Goal: Information Seeking & Learning: Check status

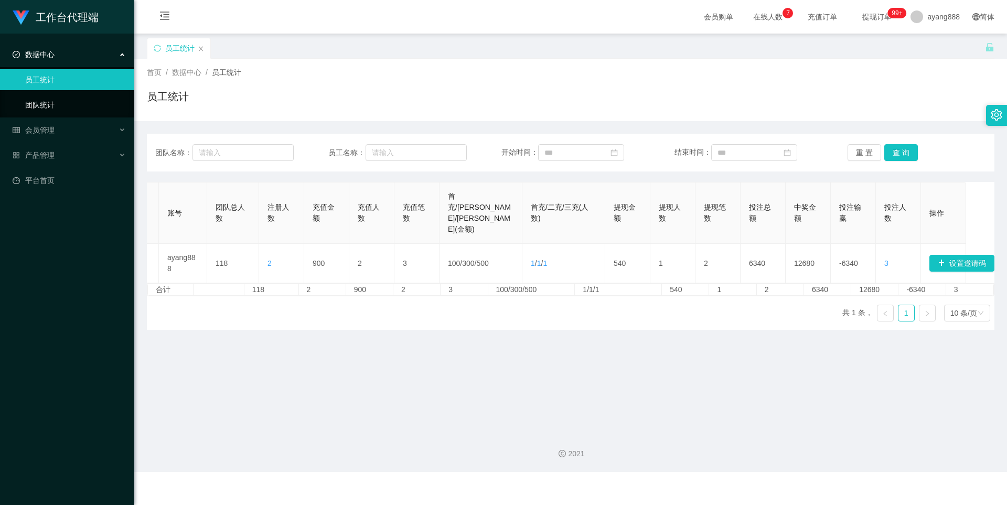
click at [33, 107] on link "团队统计" at bounding box center [75, 104] width 101 height 21
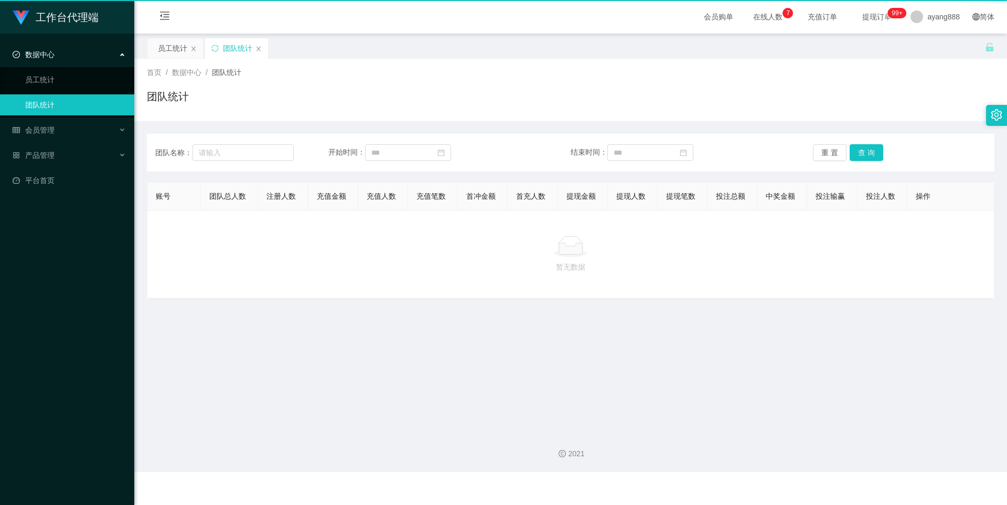
click at [33, 107] on link "团队统计" at bounding box center [75, 104] width 101 height 21
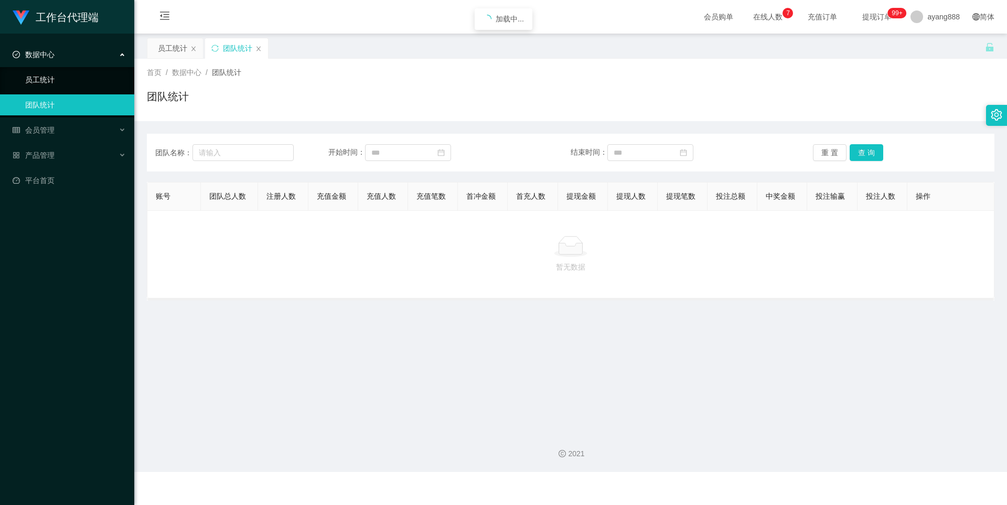
click at [35, 79] on link "员工统计" at bounding box center [75, 79] width 101 height 21
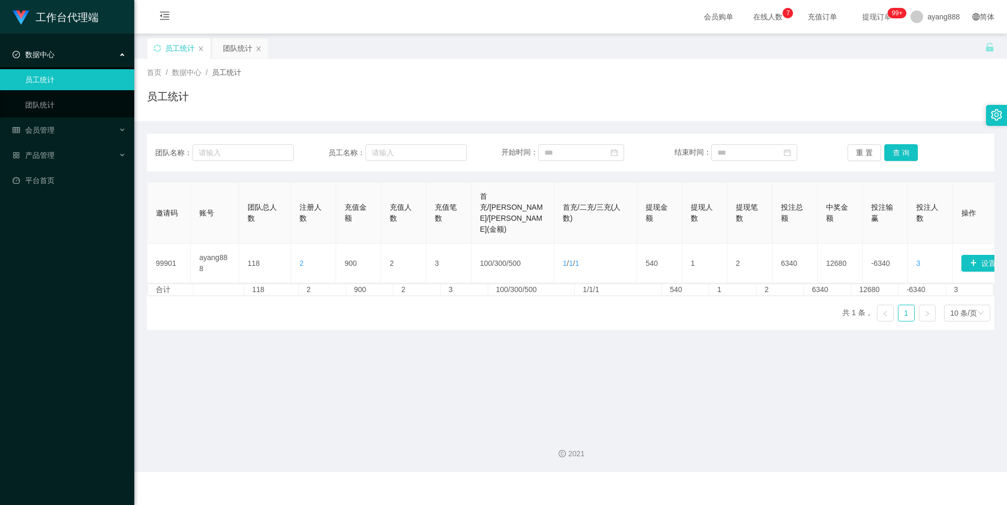
click at [56, 53] on div "数据中心" at bounding box center [67, 54] width 134 height 21
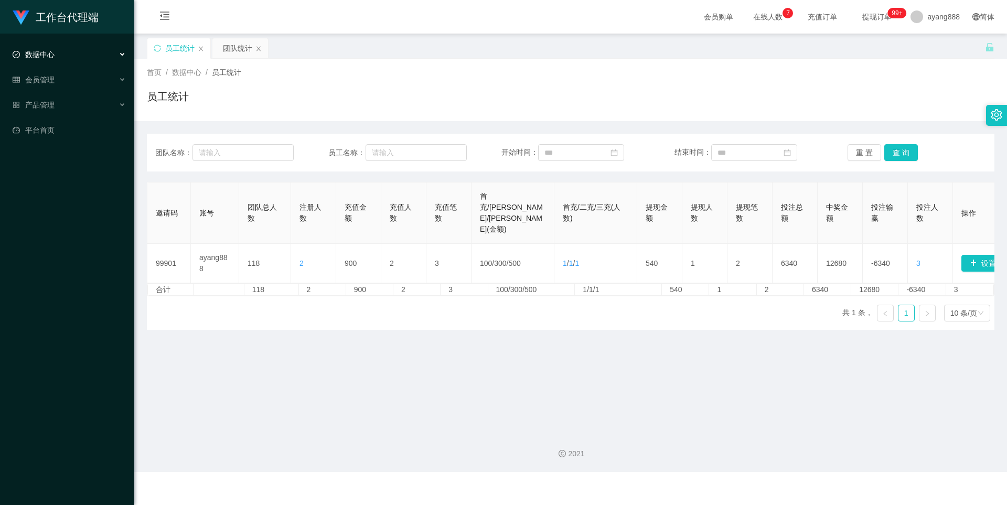
click at [40, 50] on span "数据中心" at bounding box center [34, 54] width 42 height 8
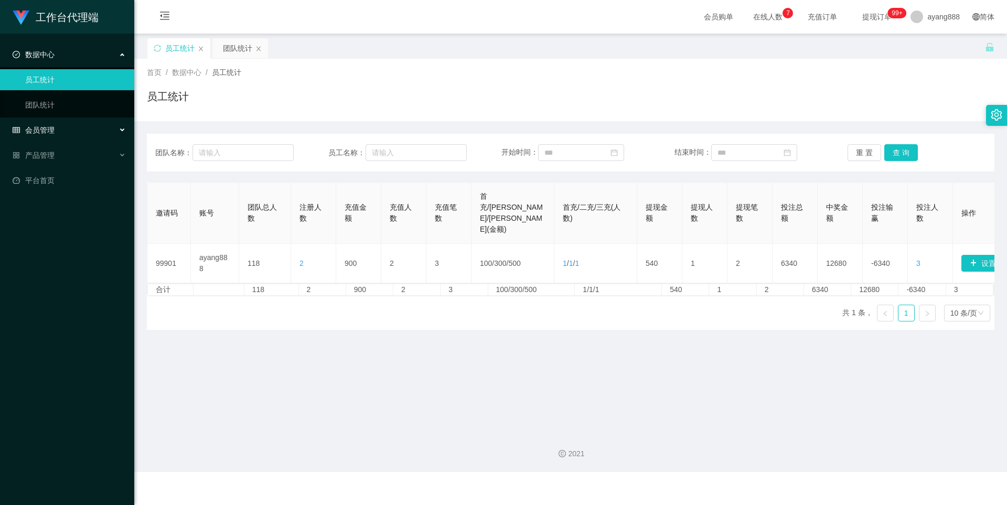
click at [41, 126] on span "会员管理" at bounding box center [34, 130] width 42 height 8
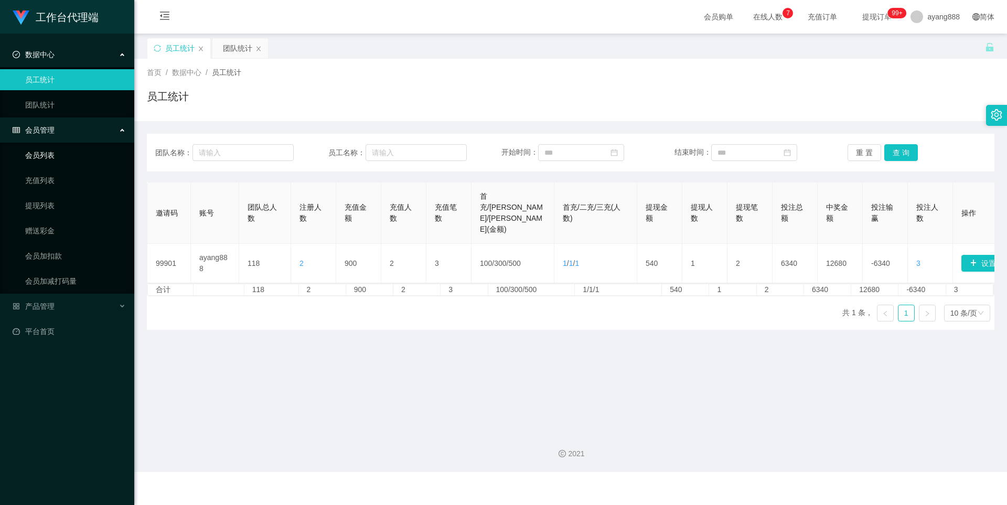
click at [45, 148] on link "会员列表" at bounding box center [75, 155] width 101 height 21
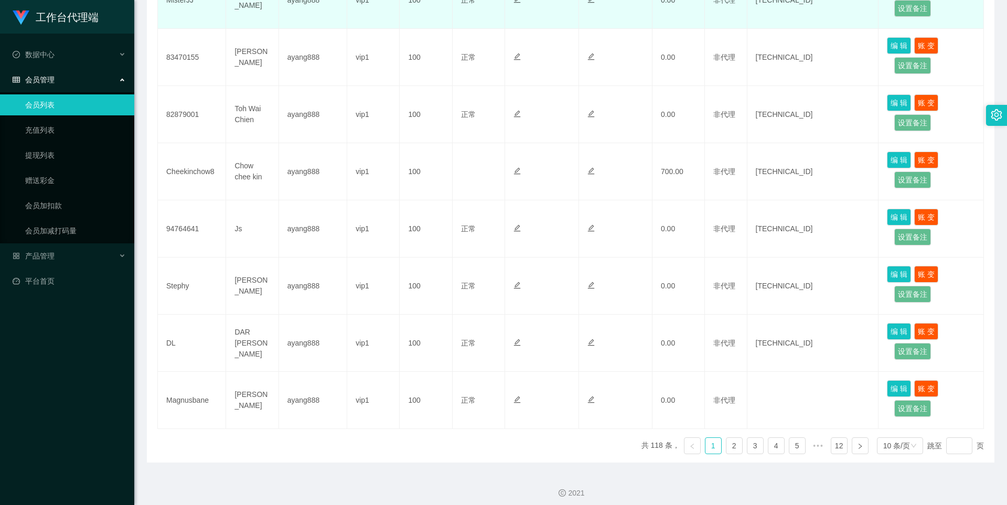
scroll to position [425, 0]
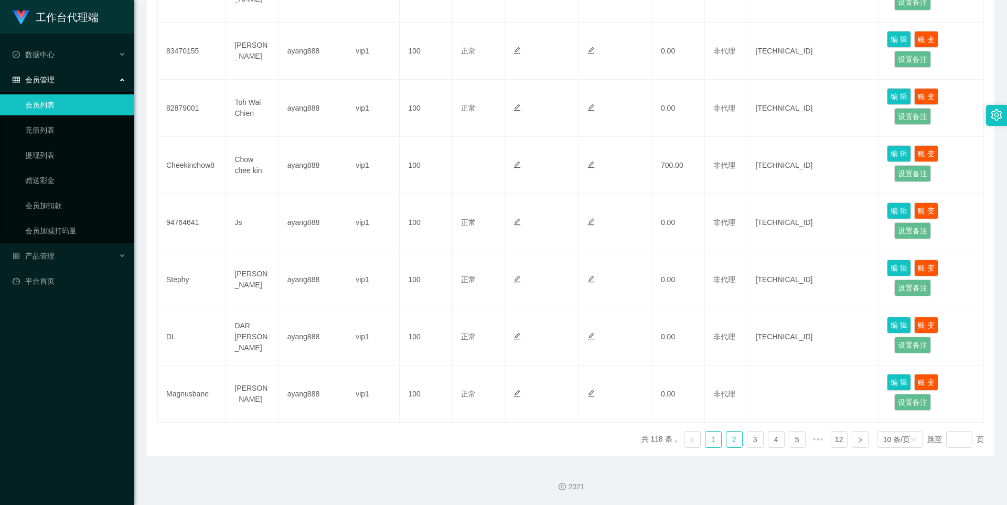
click at [487, 439] on link "2" at bounding box center [734, 439] width 16 height 16
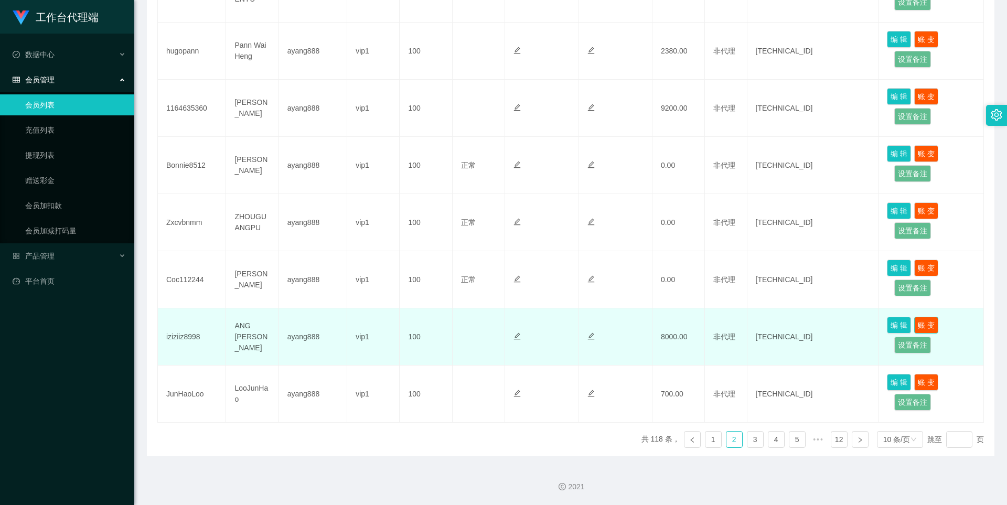
click at [487, 325] on button "账 变" at bounding box center [926, 325] width 24 height 17
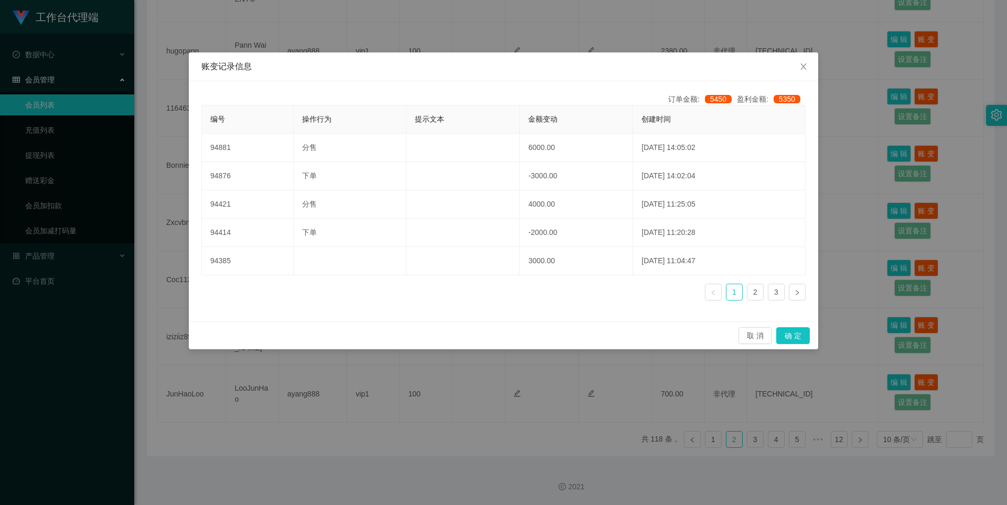
click at [487, 203] on div "账变记录信息 订单金额: 5450 盈利金额: 5350 编号 操作行为 提示文本 金额变动 创建时间 94881 分售 6000.00 [DATE] 14:…" at bounding box center [503, 252] width 1007 height 505
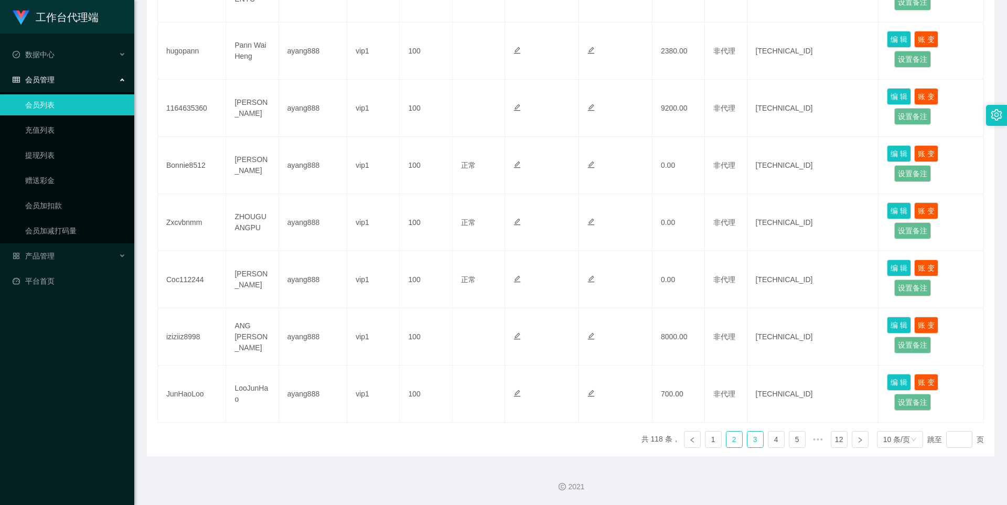
click at [487, 440] on link "3" at bounding box center [755, 439] width 16 height 16
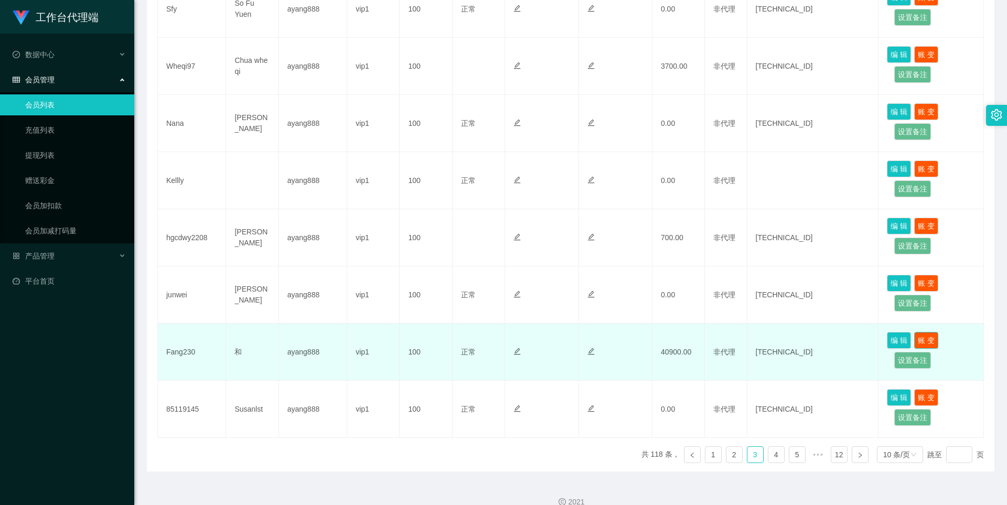
click at [487, 332] on button "账 变" at bounding box center [926, 340] width 24 height 17
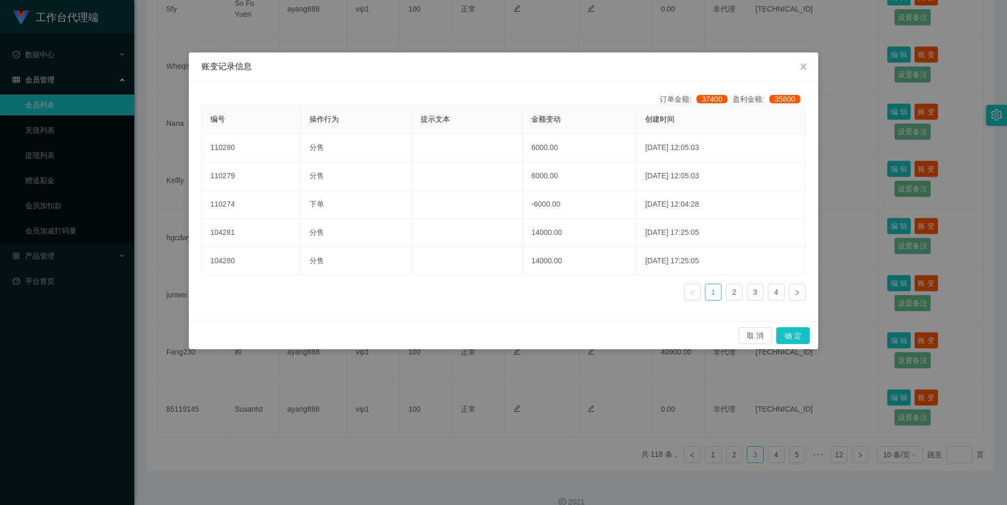
click at [487, 300] on div "编号 操作行为 提示文本 金额变动 创建时间 110280 分售 6000.00 [DATE] 12:05:03 110279 分售 6000.00 [DAT…" at bounding box center [503, 207] width 604 height 204
click at [487, 296] on ul "1 2 3 4" at bounding box center [745, 292] width 122 height 17
click at [487, 296] on link "2" at bounding box center [734, 292] width 16 height 16
click at [487, 293] on link "3" at bounding box center [755, 292] width 16 height 16
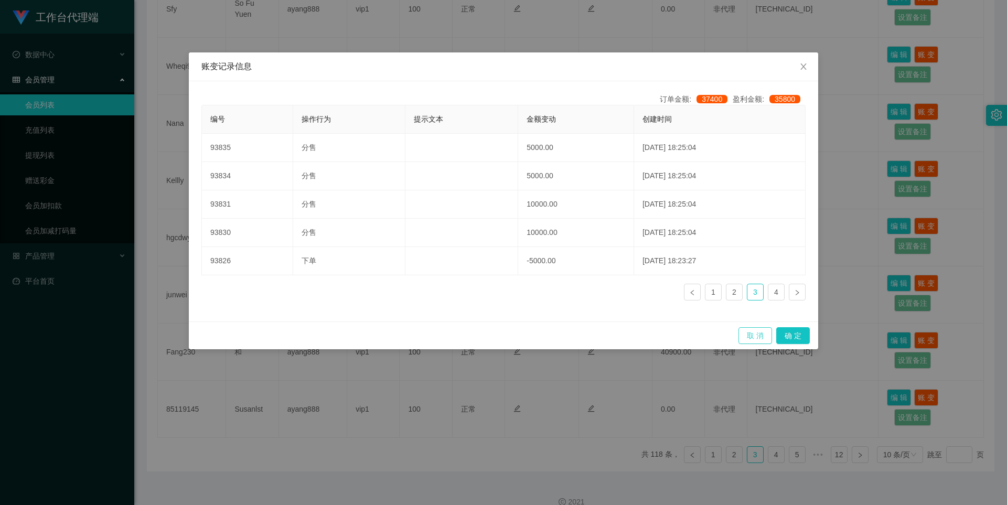
click at [487, 329] on button "取 消" at bounding box center [755, 335] width 34 height 17
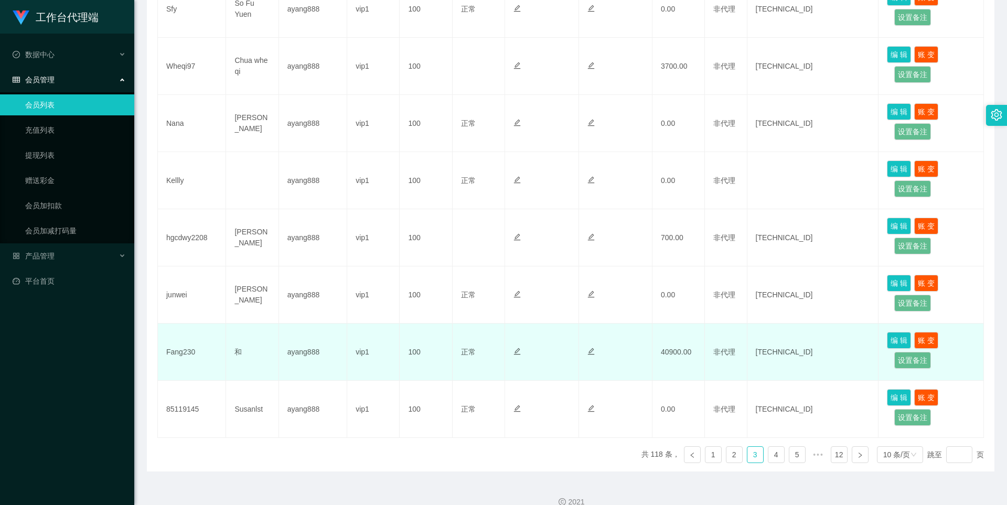
click at [296, 342] on td "ayang888" at bounding box center [313, 351] width 68 height 57
click at [288, 339] on td "ayang888" at bounding box center [313, 351] width 68 height 57
click at [217, 336] on td "Fang230" at bounding box center [192, 351] width 68 height 57
click at [487, 332] on button "账 变" at bounding box center [926, 340] width 24 height 17
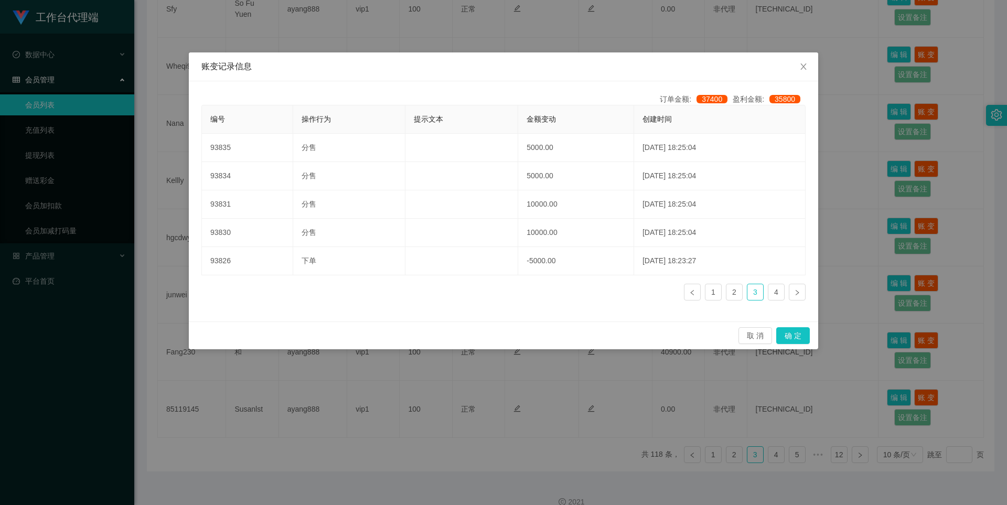
click at [487, 292] on ul "1 2 3 4" at bounding box center [745, 292] width 122 height 17
click at [487, 290] on link "1" at bounding box center [713, 292] width 16 height 16
click at [487, 295] on div "编号 操作行为 提示文本 金额变动 创建时间 110280 分售 6000.00 [DATE] 12:05:03 110279 分售 6000.00 [DAT…" at bounding box center [503, 207] width 604 height 204
click at [487, 269] on div "账变记录信息 订单金额: 37400 盈利金额: 35800 编号 操作行为 提示文本 金额变动 创建时间 110280 分售 6000.00 [DATE] …" at bounding box center [503, 252] width 1007 height 505
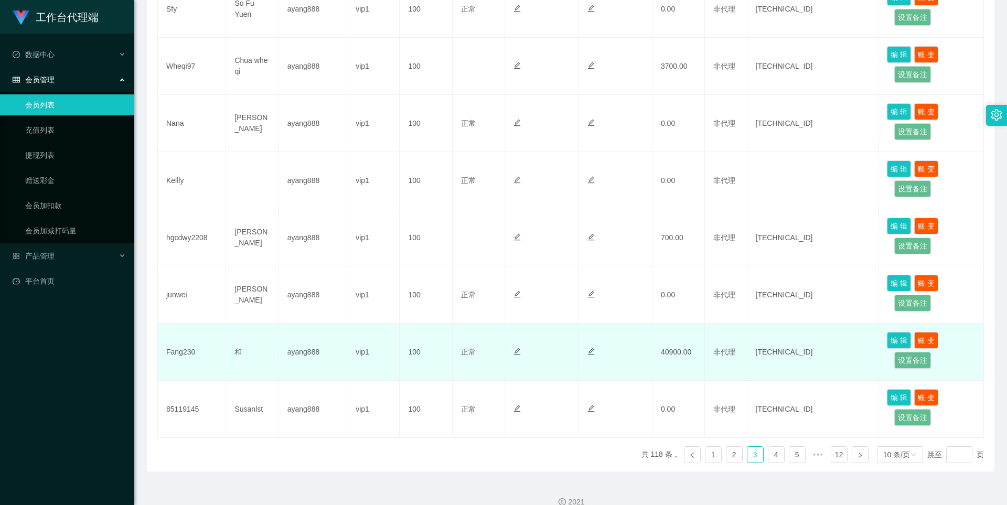
drag, startPoint x: 315, startPoint y: 337, endPoint x: 207, endPoint y: 337, distance: 108.0
click at [314, 337] on td "ayang888" at bounding box center [313, 351] width 68 height 57
click at [179, 338] on td "Fang230" at bounding box center [192, 351] width 68 height 57
click at [165, 338] on td "Fang230" at bounding box center [192, 351] width 68 height 57
drag, startPoint x: 793, startPoint y: 337, endPoint x: 597, endPoint y: 342, distance: 196.7
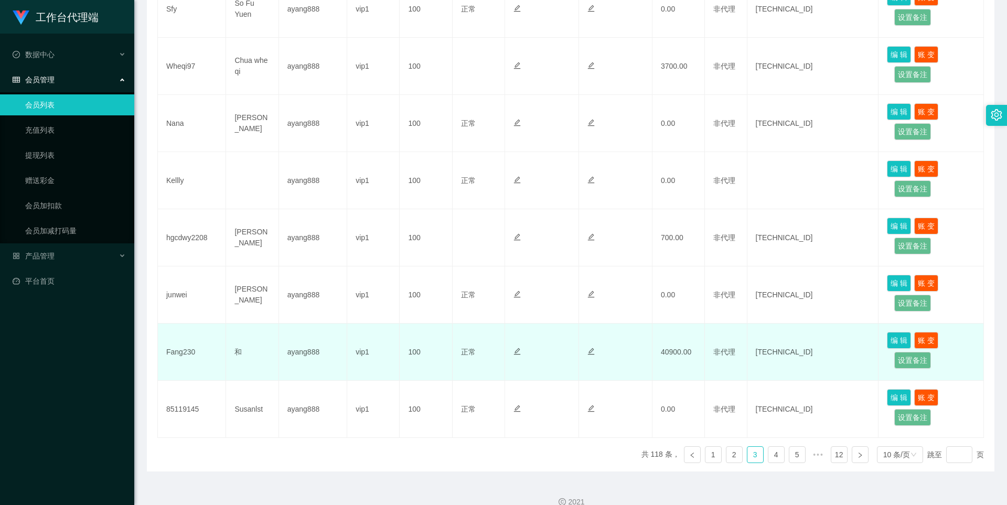
click at [487, 337] on td "[TECHNICAL_ID]" at bounding box center [813, 351] width 132 height 57
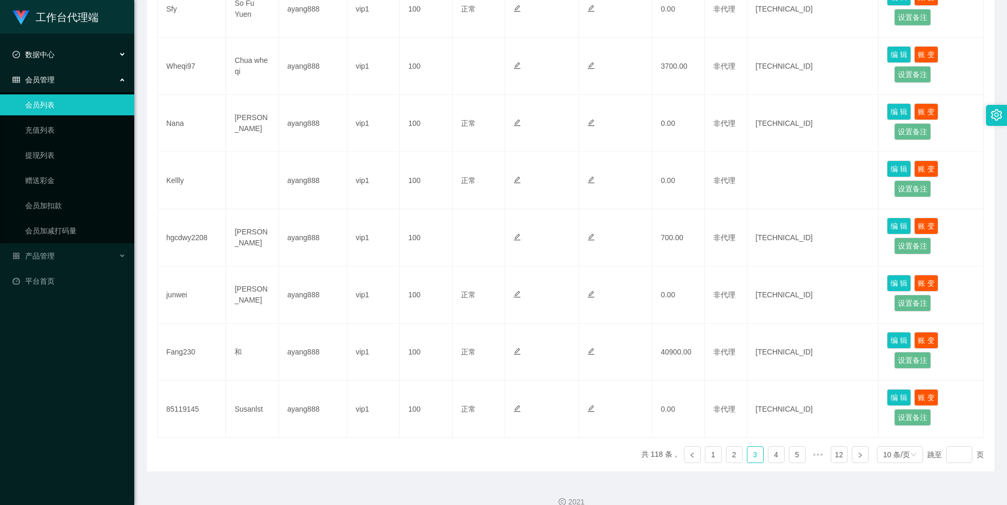
click at [19, 51] on icon "图标: check-circle-o" at bounding box center [16, 54] width 7 height 7
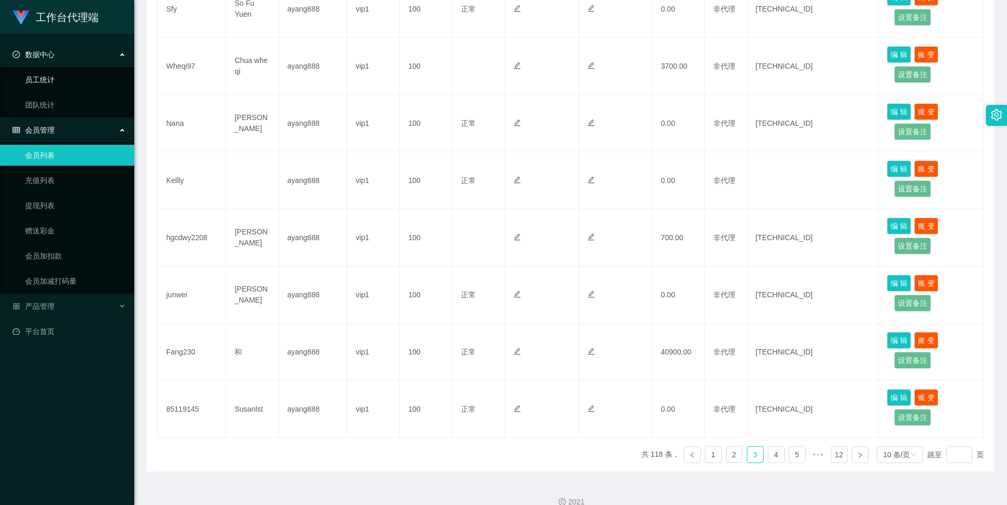
click at [45, 81] on link "员工统计" at bounding box center [75, 79] width 101 height 21
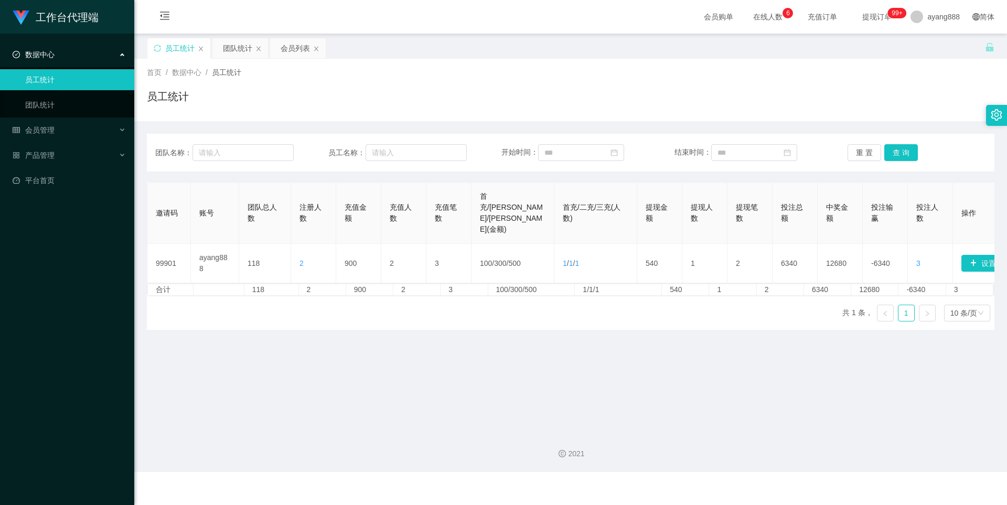
click at [487, 361] on main "关闭左侧 关闭右侧 关闭其它 刷新页面 员工统计 团队统计 会员列表 首页 / 数据中心 / 员工统计 / 员工统计 团队名称： 员工名称： 开始时间： 结束…" at bounding box center [570, 229] width 872 height 390
